Goal: Task Accomplishment & Management: Complete application form

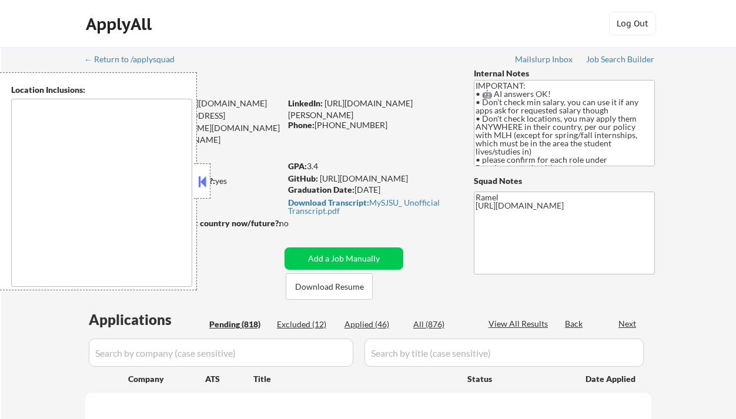
select select ""pending""
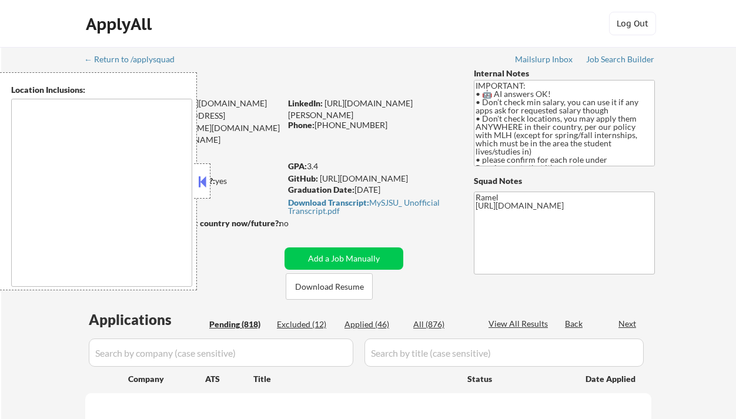
select select ""pending""
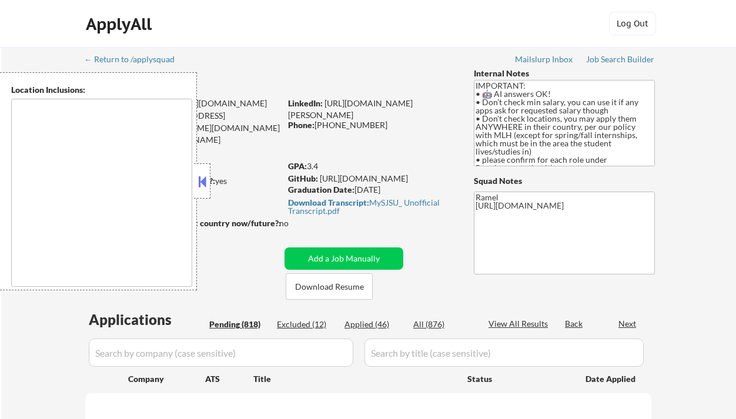
select select ""pending""
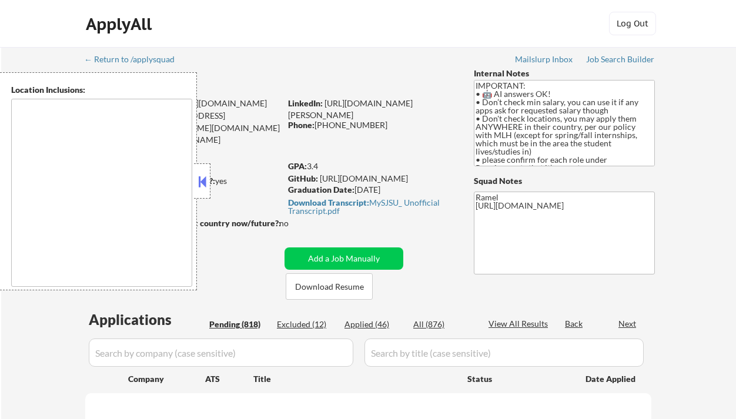
select select ""pending""
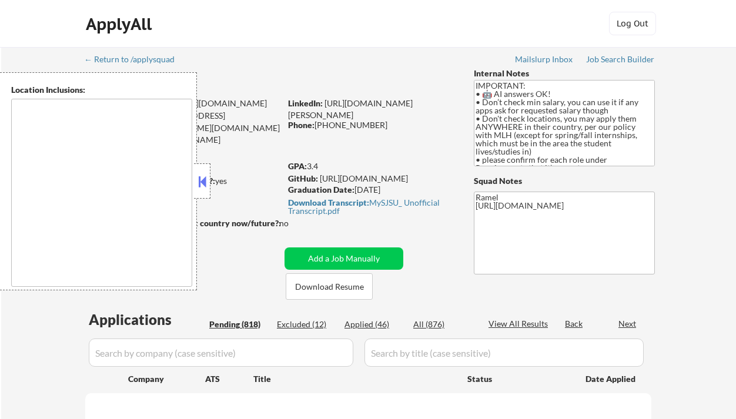
select select ""pending""
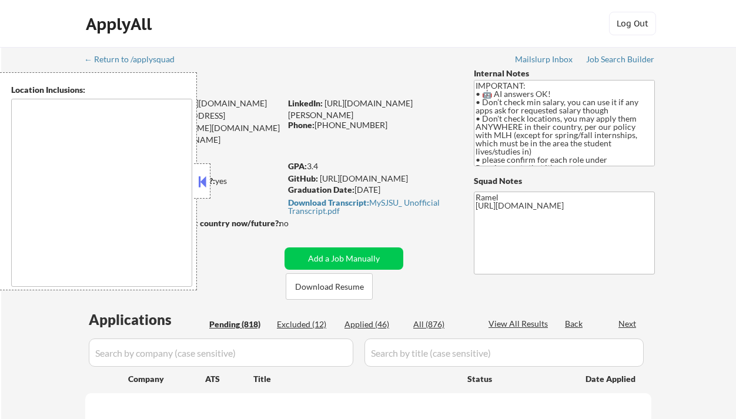
select select ""pending""
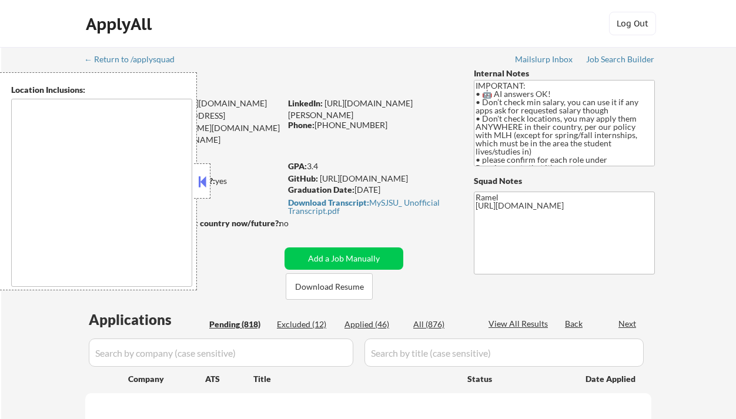
select select ""pending""
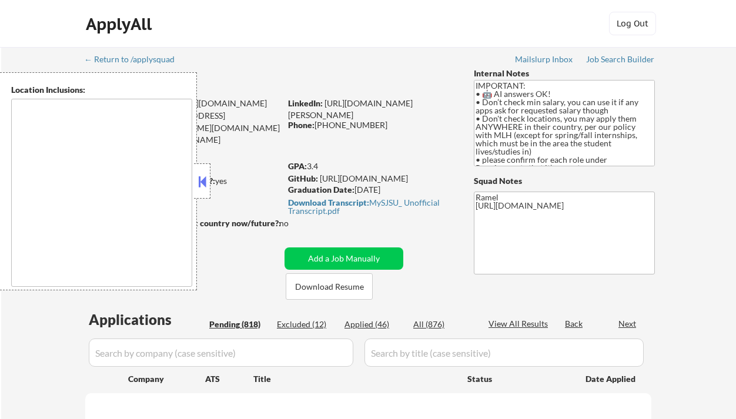
select select ""pending""
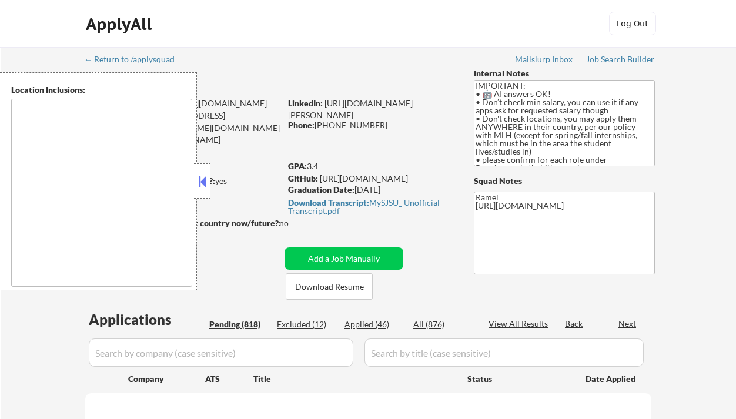
select select ""pending""
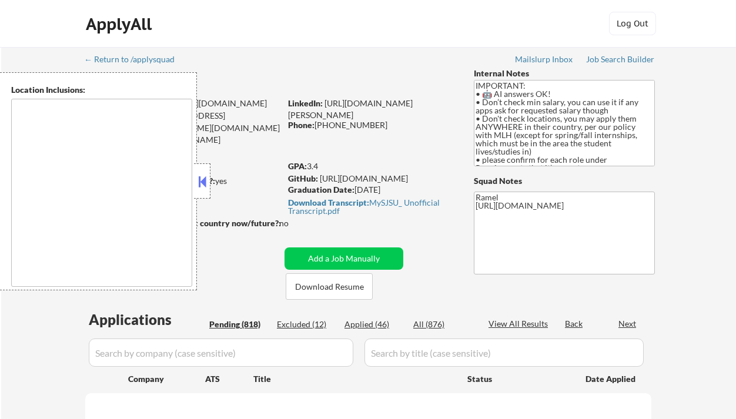
select select ""pending""
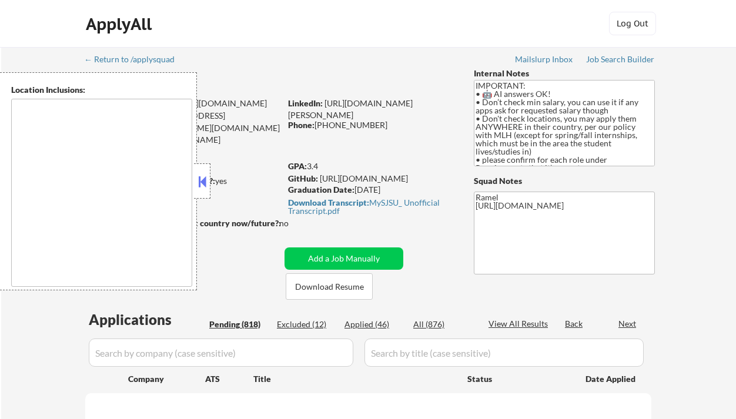
select select ""pending""
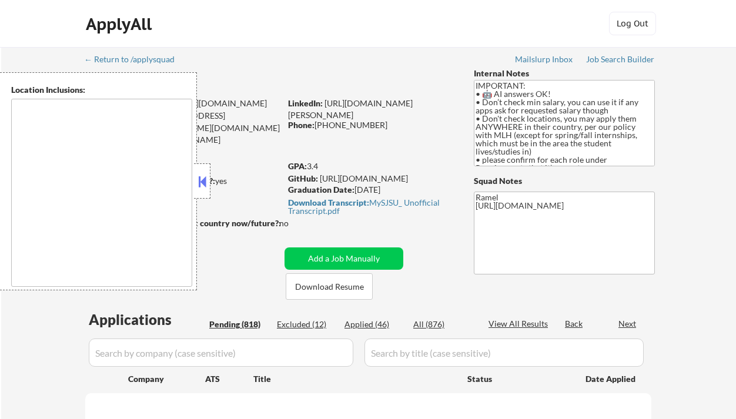
select select ""pending""
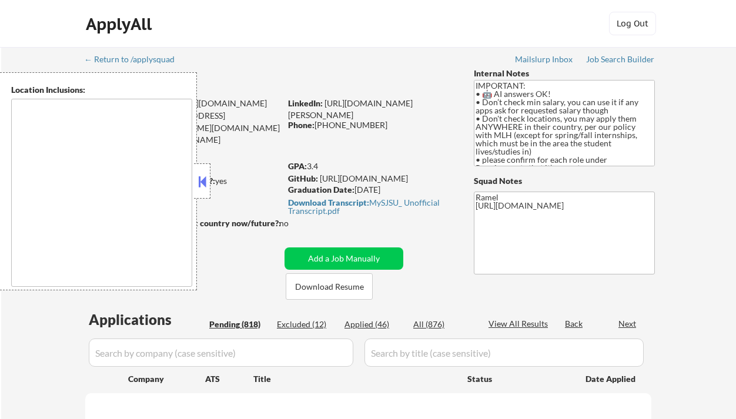
select select ""pending""
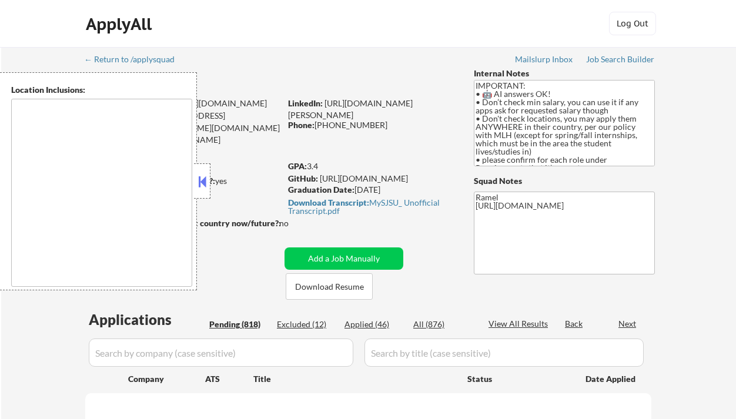
select select ""pending""
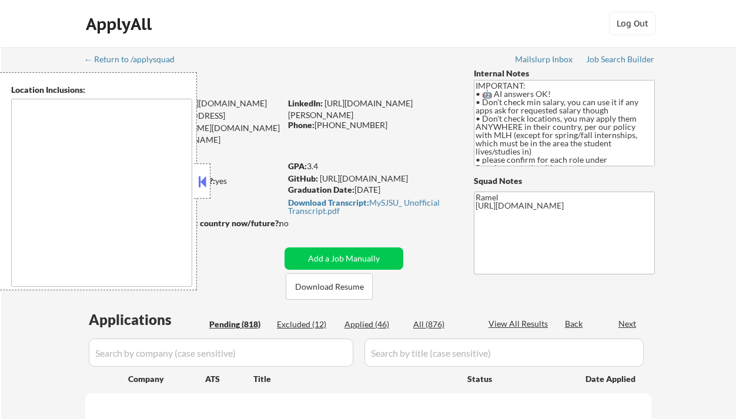
select select ""pending""
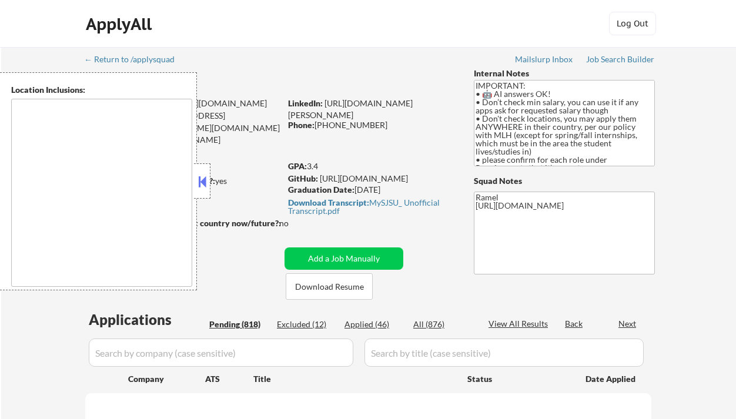
select select ""pending""
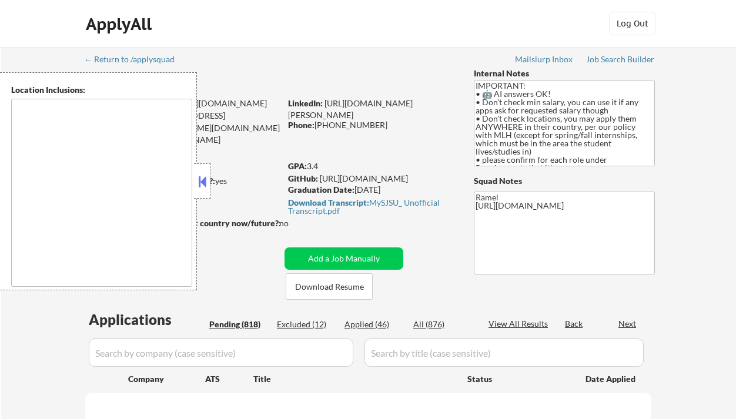
select select ""pending""
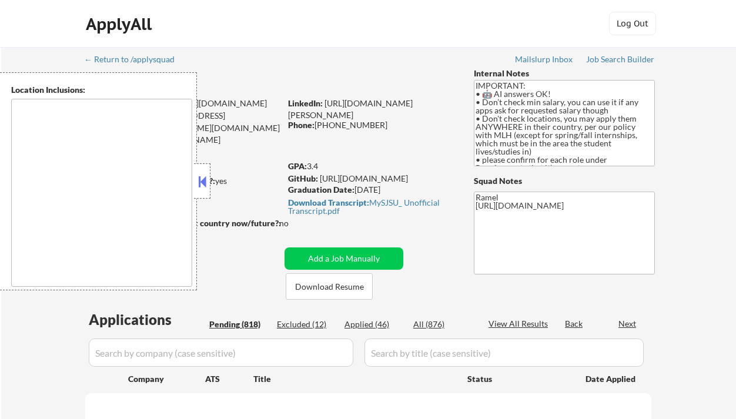
select select ""pending""
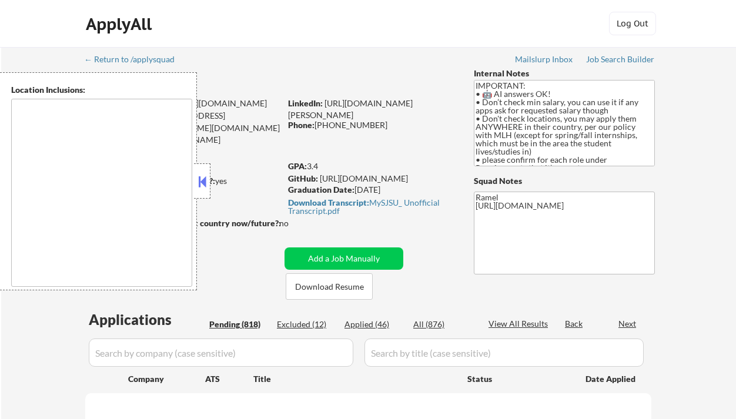
select select ""pending""
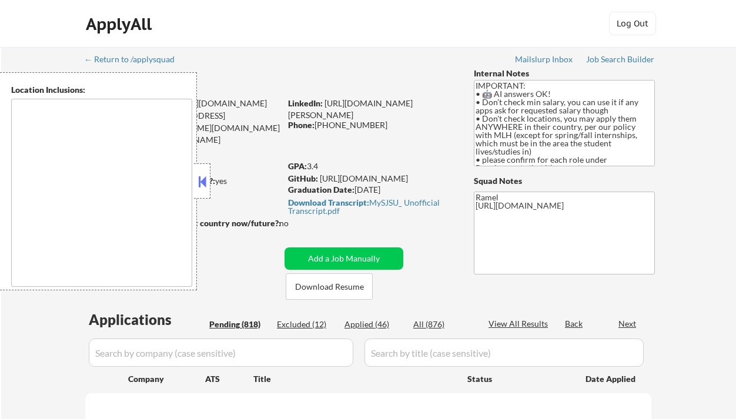
select select ""pending""
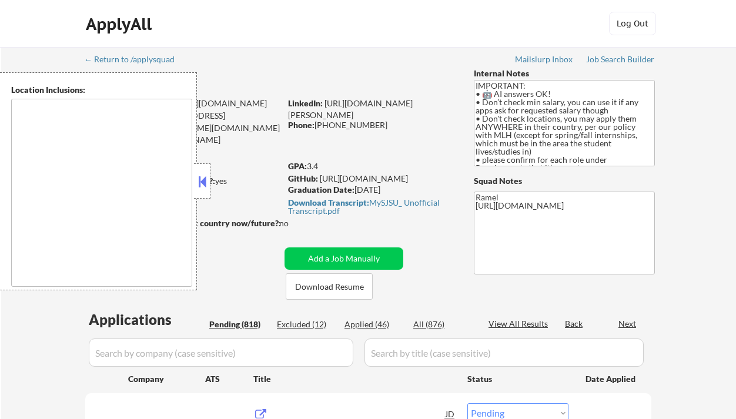
type textarea "country:[GEOGRAPHIC_DATA]"
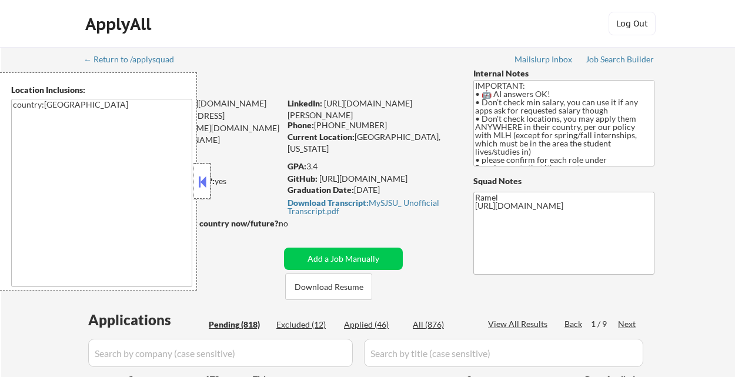
click at [195, 178] on div at bounding box center [202, 180] width 16 height 35
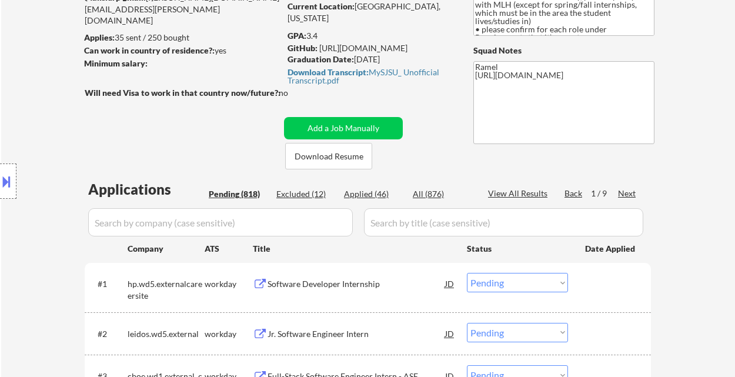
scroll to position [121, 0]
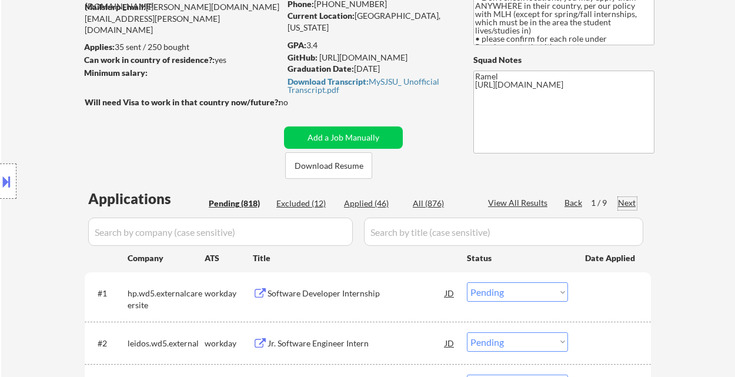
click at [625, 200] on div "Next" at bounding box center [627, 203] width 19 height 12
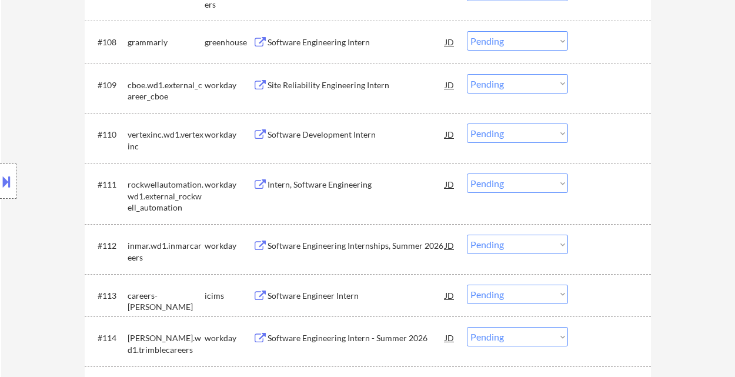
click at [103, 262] on div "Location Inclusions: country:[GEOGRAPHIC_DATA]" at bounding box center [105, 181] width 210 height 218
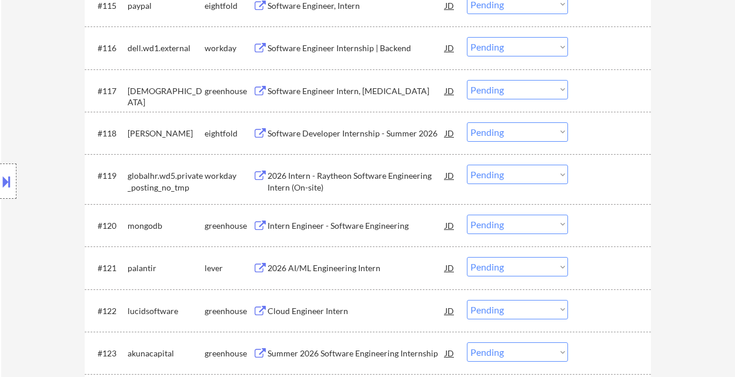
click at [92, 198] on div "Location Inclusions: country:[GEOGRAPHIC_DATA]" at bounding box center [105, 181] width 210 height 218
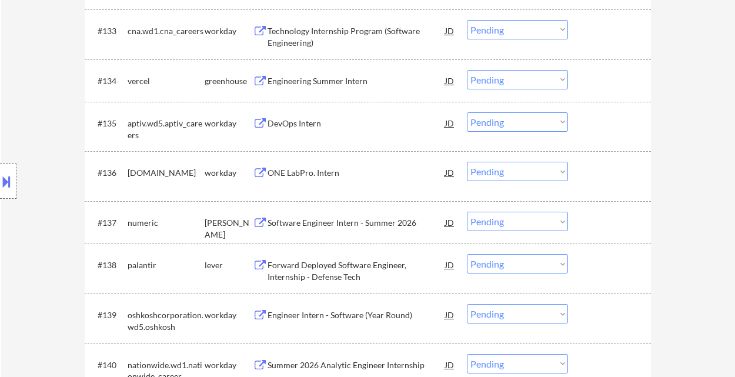
scroll to position [1828, 0]
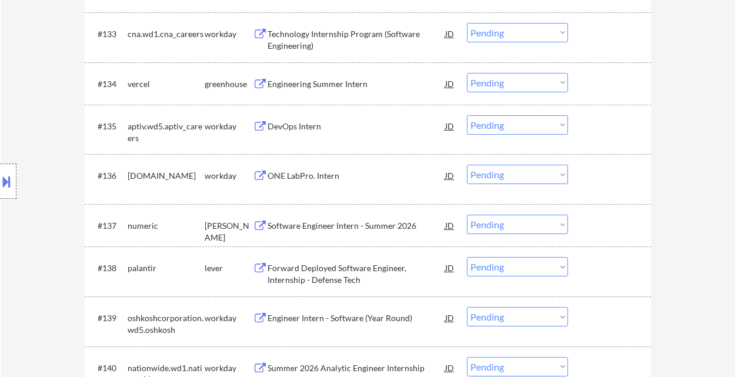
click at [625, 200] on div "#136 [DOMAIN_NAME] workday ONE LabPro. Intern JD Choose an option... Pending Ap…" at bounding box center [368, 179] width 566 height 50
click at [339, 82] on div "Engineering Summer Intern" at bounding box center [356, 84] width 178 height 12
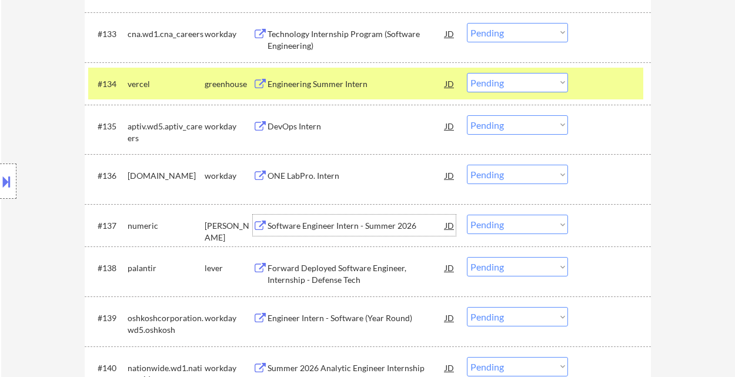
click at [313, 231] on div "Software Engineer Intern - Summer 2026" at bounding box center [356, 225] width 178 height 21
